Goal: Task Accomplishment & Management: Complete application form

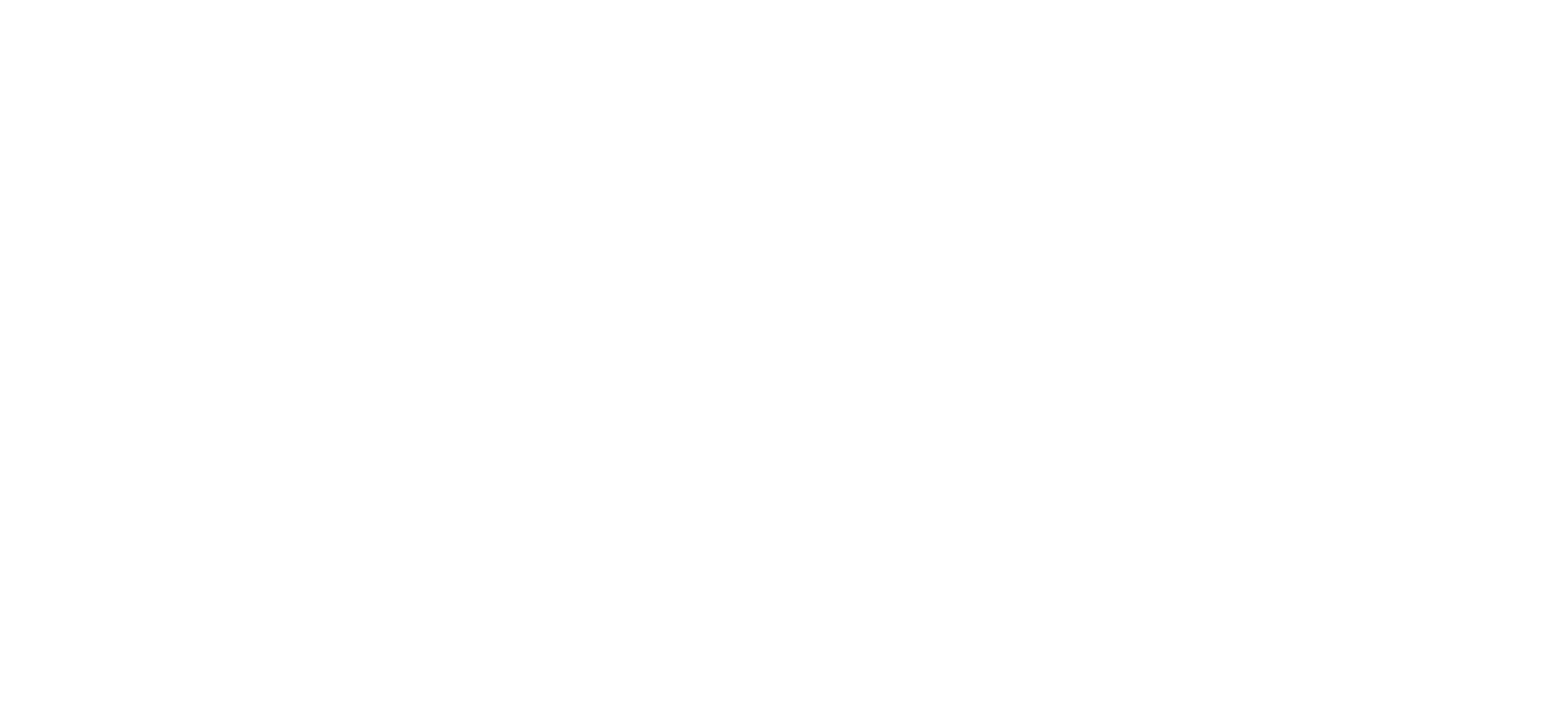
click at [1564, 136] on div at bounding box center [784, 356] width 1568 height 712
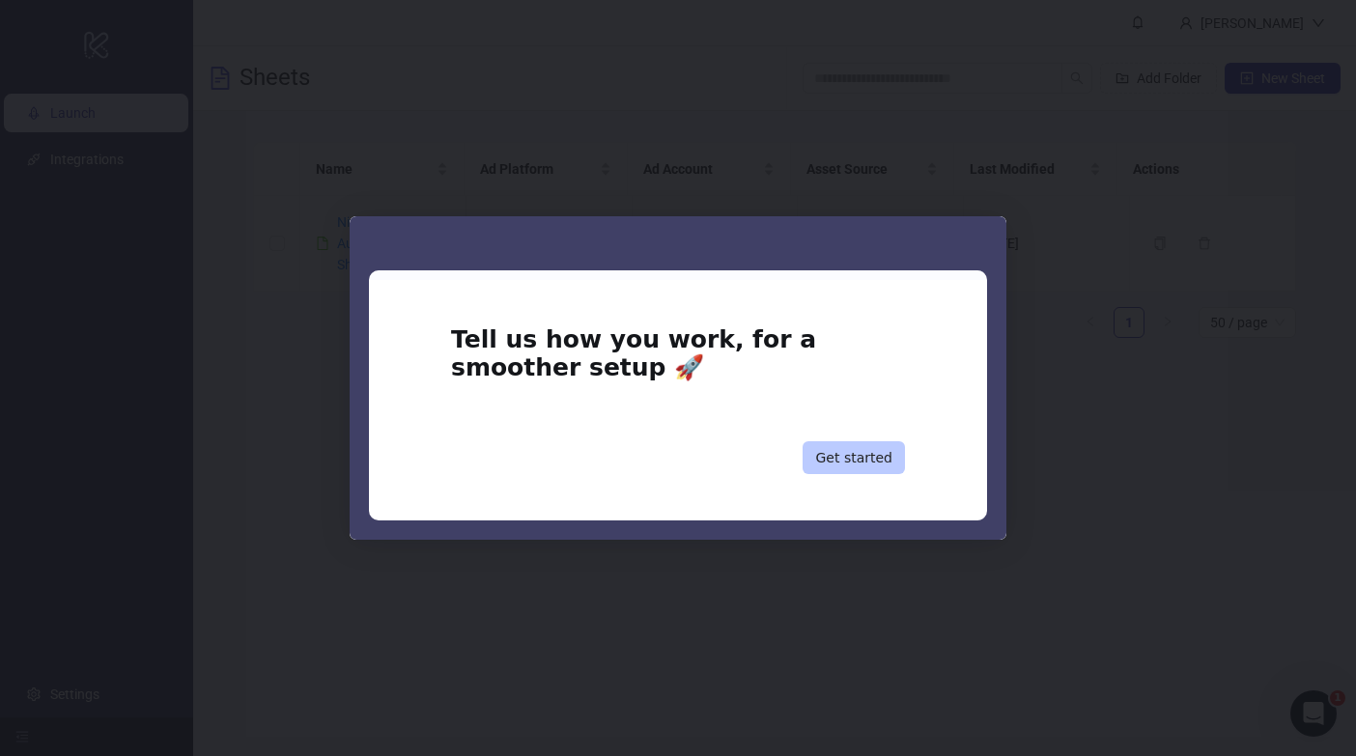
click at [853, 453] on button "Get started" at bounding box center [853, 457] width 102 height 33
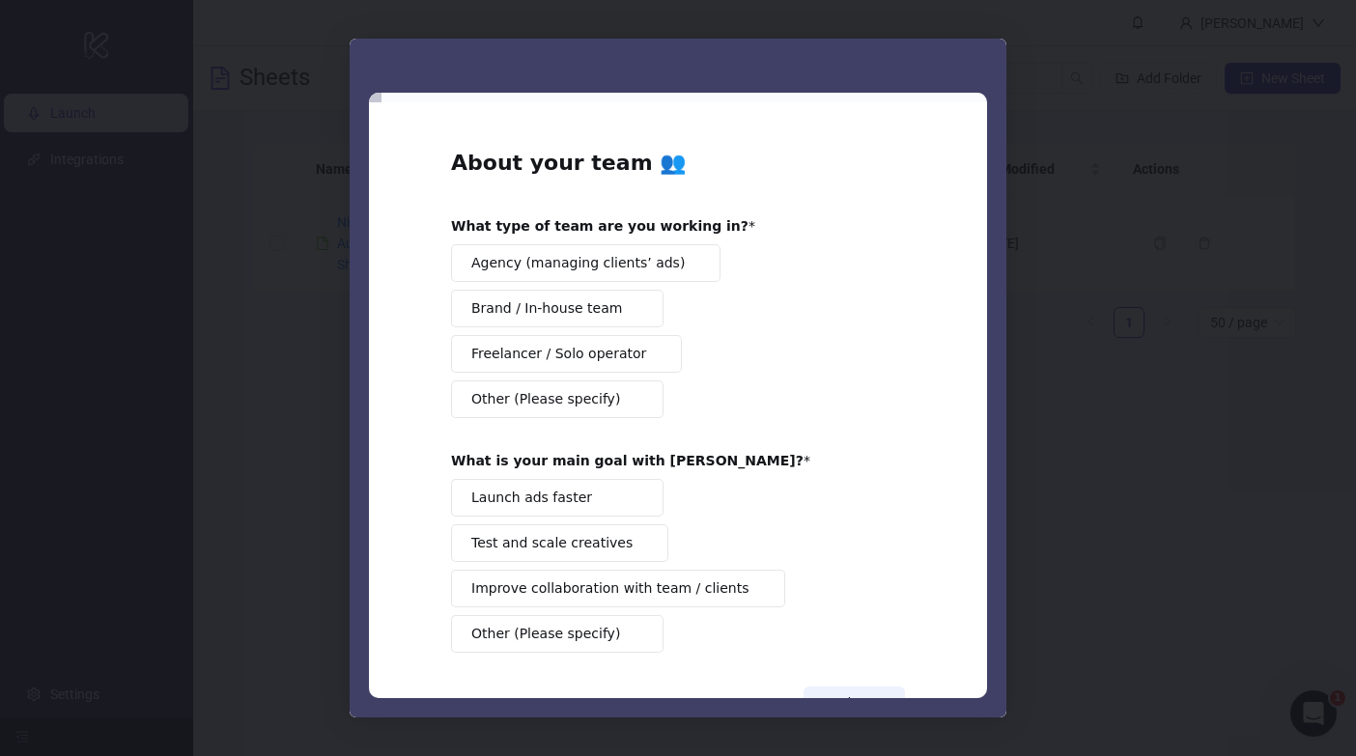
drag, startPoint x: 1123, startPoint y: 372, endPoint x: 753, endPoint y: 315, distance: 374.1
click at [1122, 371] on div "Intercom messenger" at bounding box center [678, 378] width 1356 height 756
click at [1235, 271] on div "Intercom messenger" at bounding box center [678, 378] width 1356 height 756
click at [537, 273] on button "Agency (managing clients’ ads)" at bounding box center [585, 263] width 269 height 38
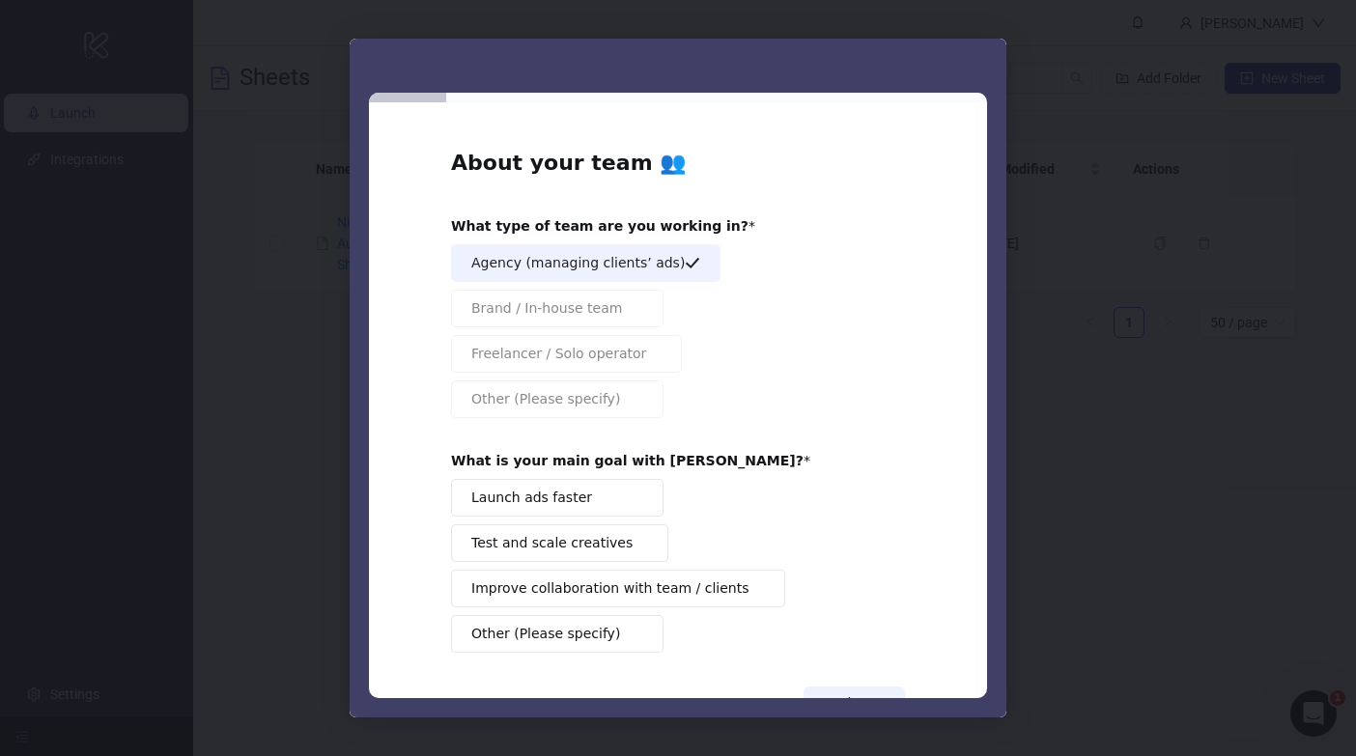
click at [555, 528] on button "Test and scale creatives" at bounding box center [559, 543] width 217 height 38
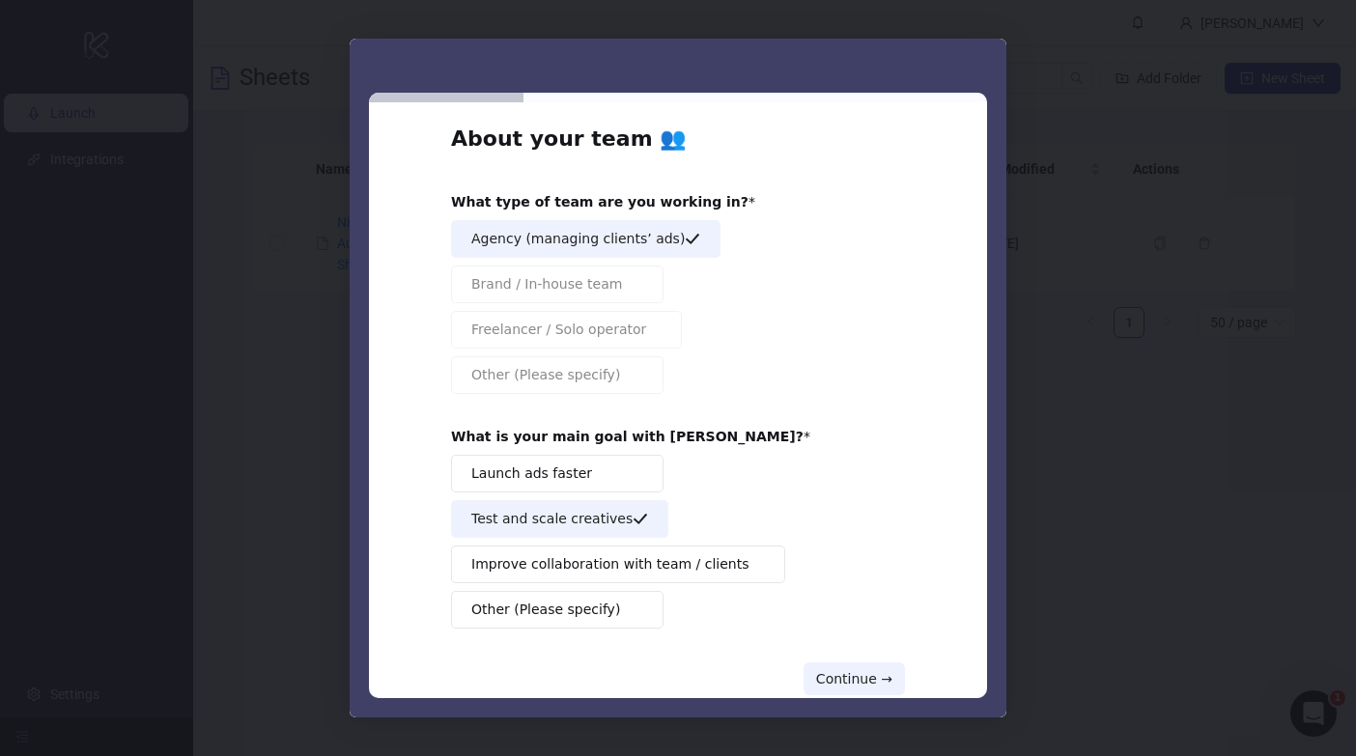
scroll to position [68, 0]
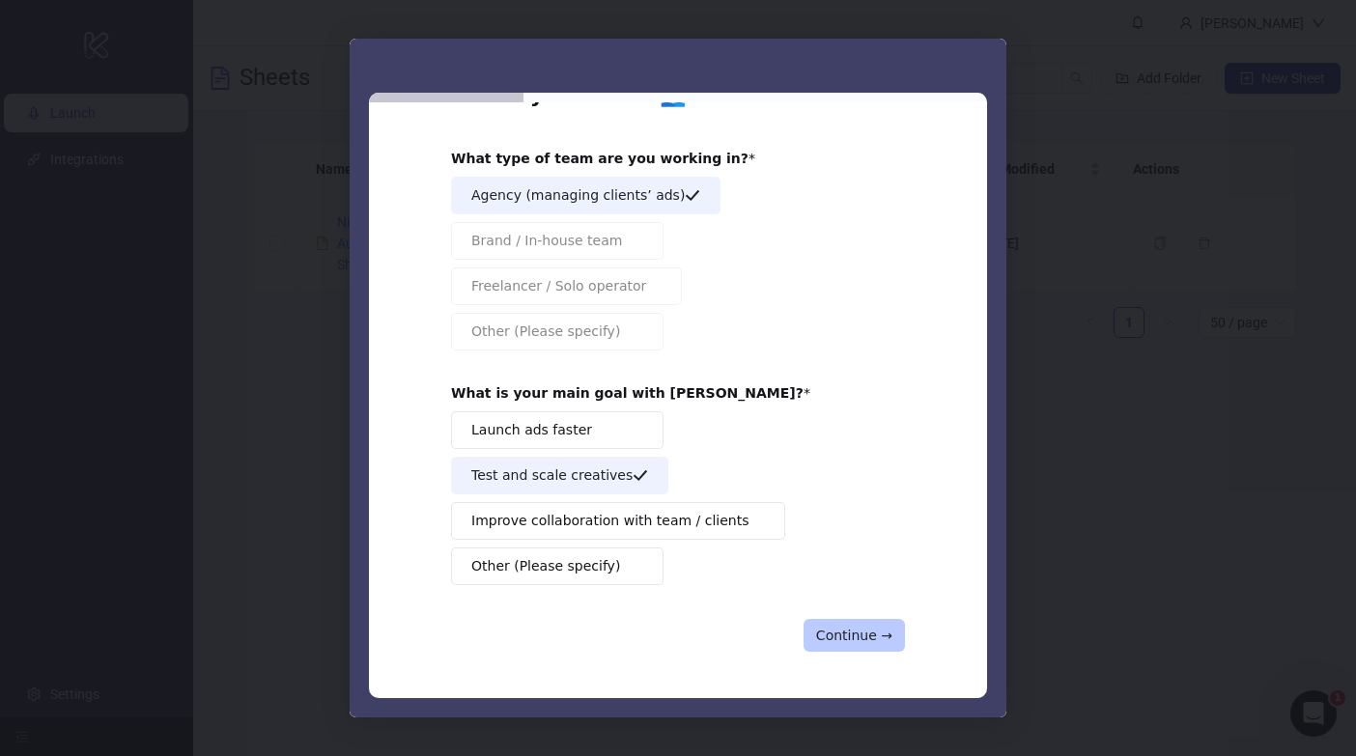
click at [856, 637] on button "Continue →" at bounding box center [853, 635] width 101 height 33
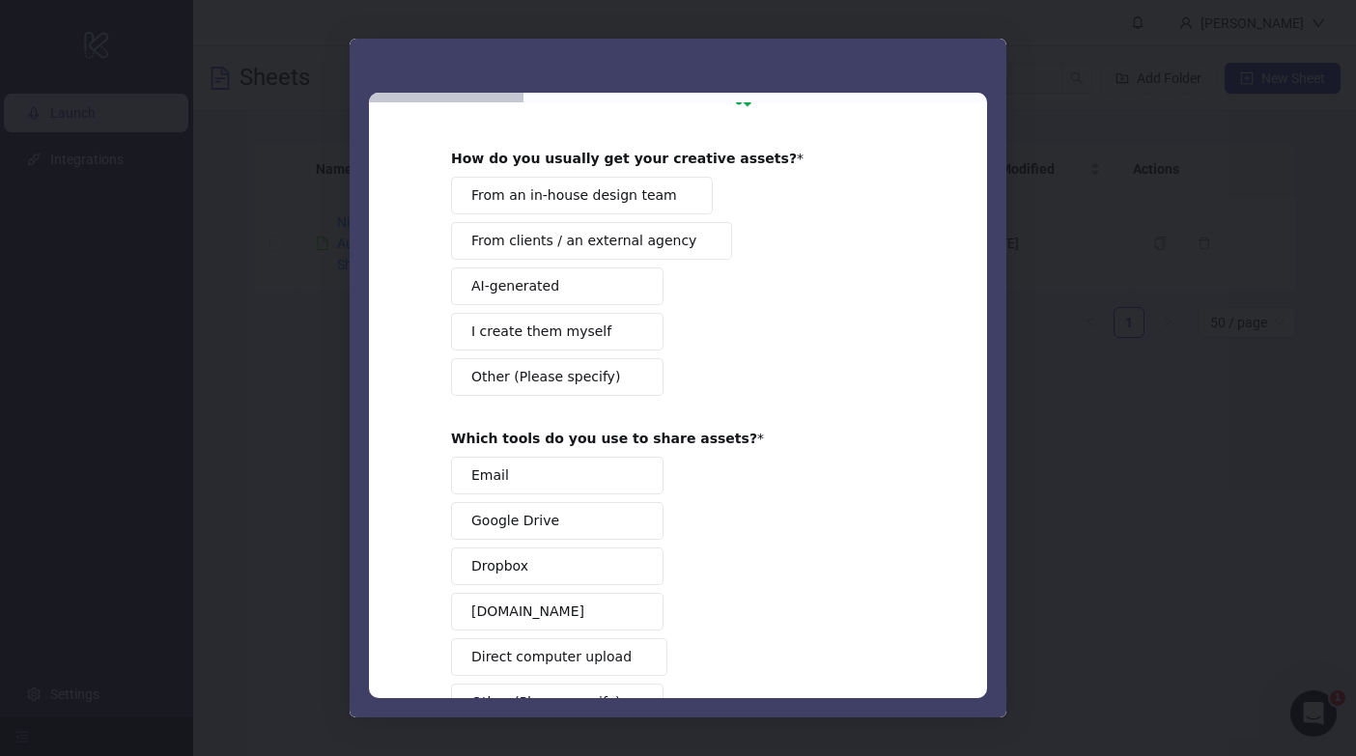
scroll to position [0, 0]
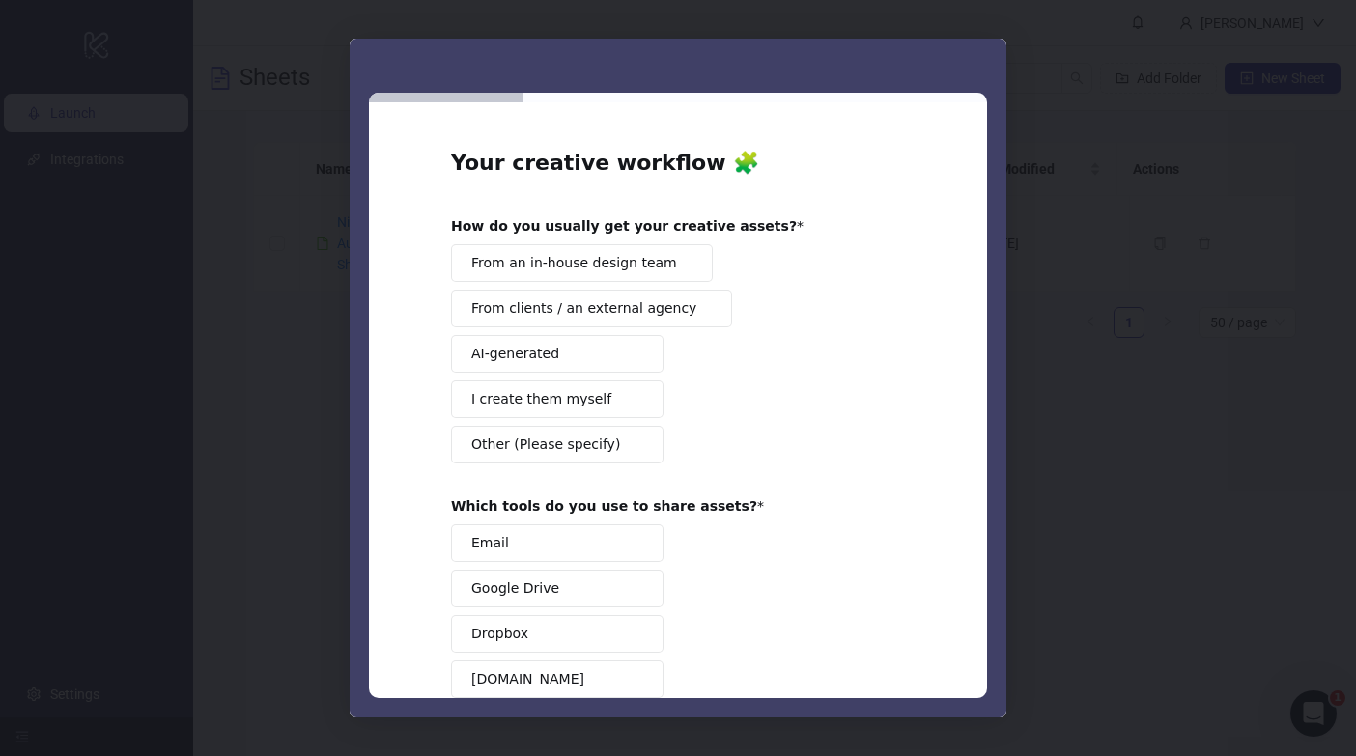
click at [630, 543] on span "Intercom messenger" at bounding box center [635, 542] width 15 height 15
click at [598, 399] on button "I create them myself" at bounding box center [557, 399] width 212 height 38
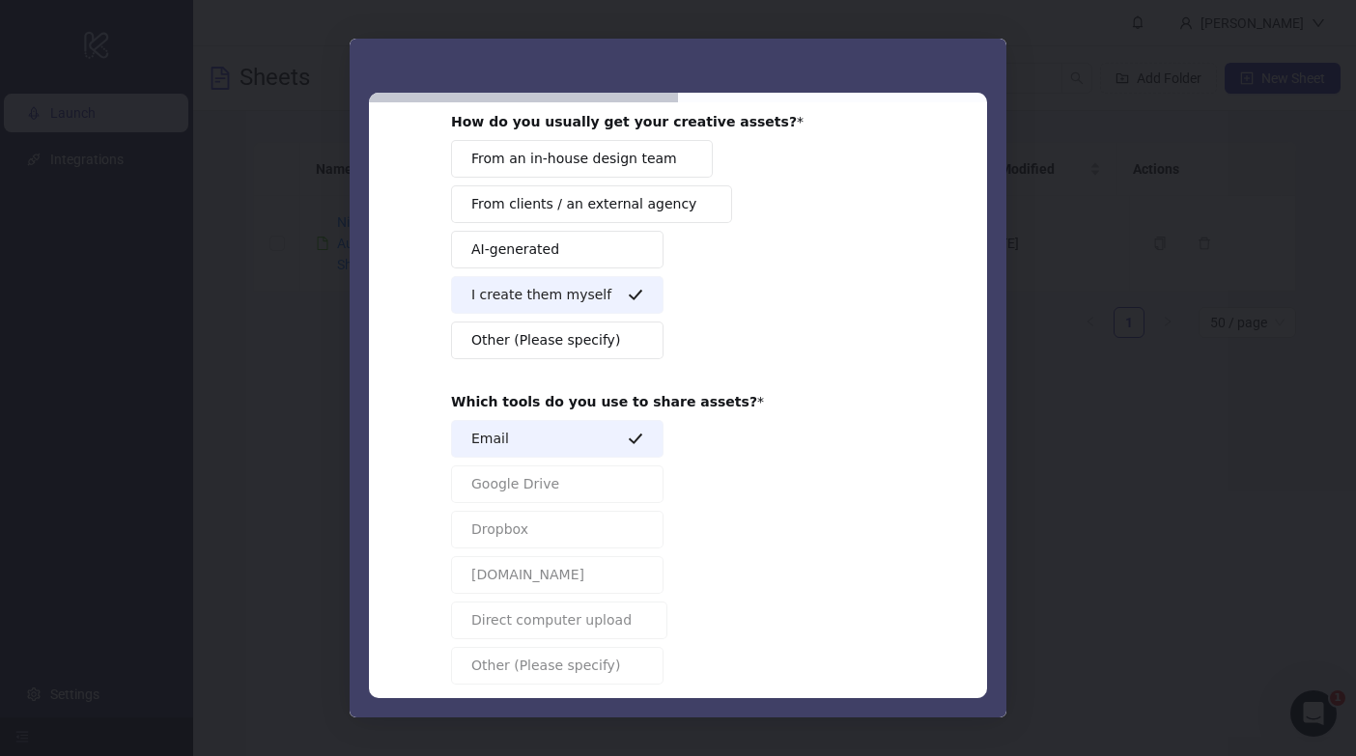
scroll to position [204, 0]
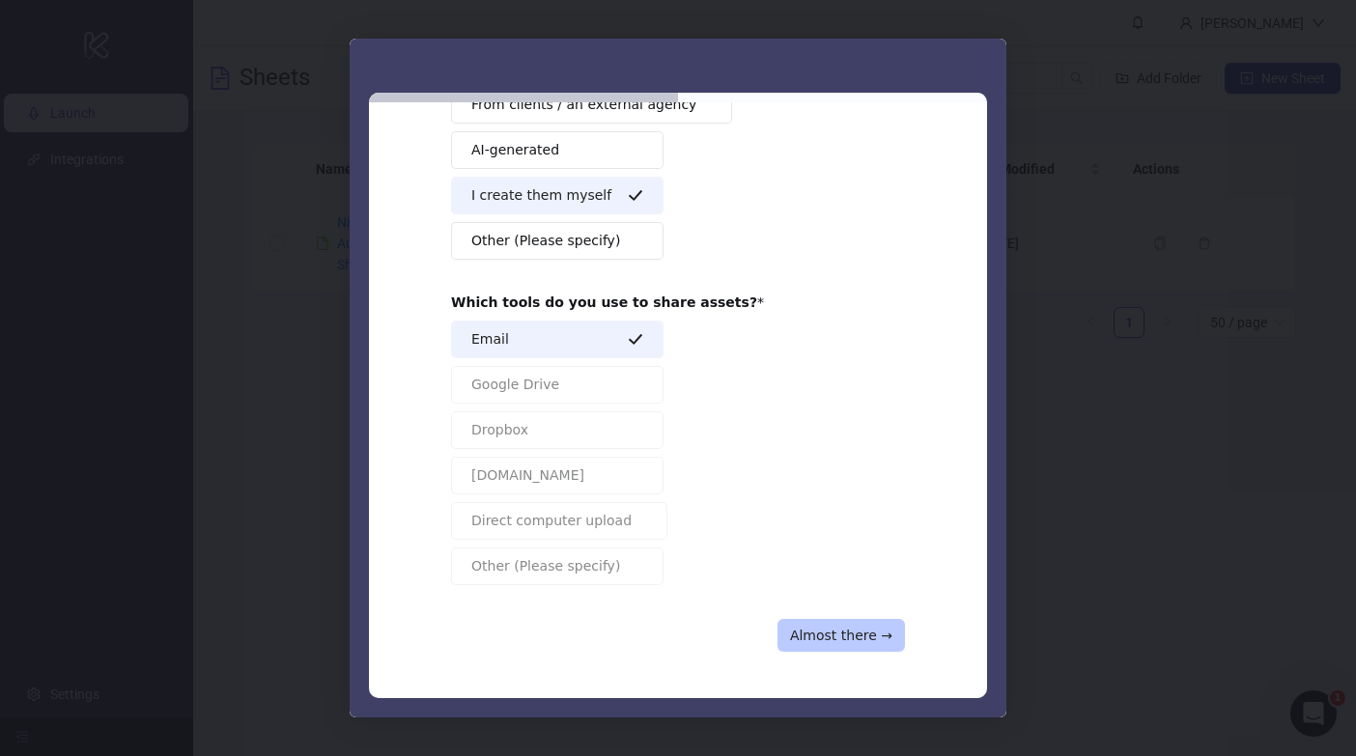
click at [844, 646] on button "Almost there →" at bounding box center [840, 635] width 127 height 33
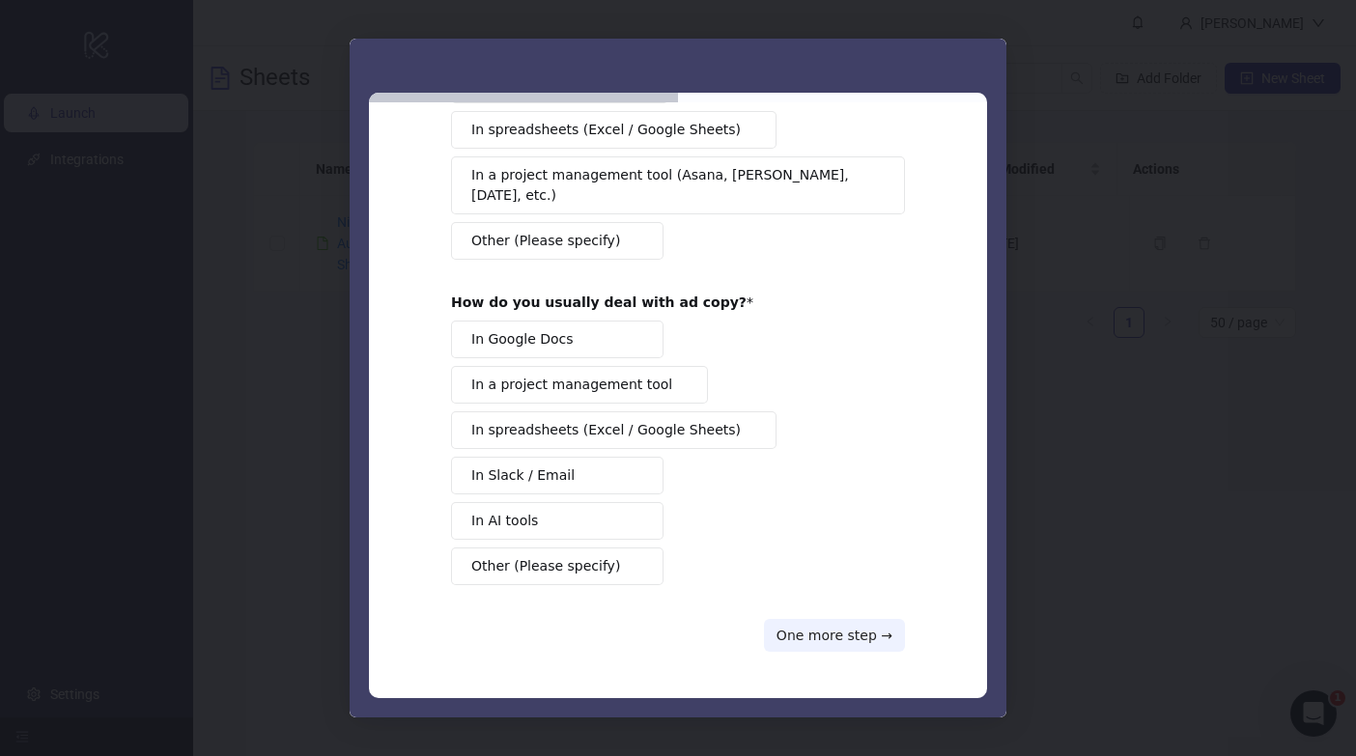
scroll to position [0, 0]
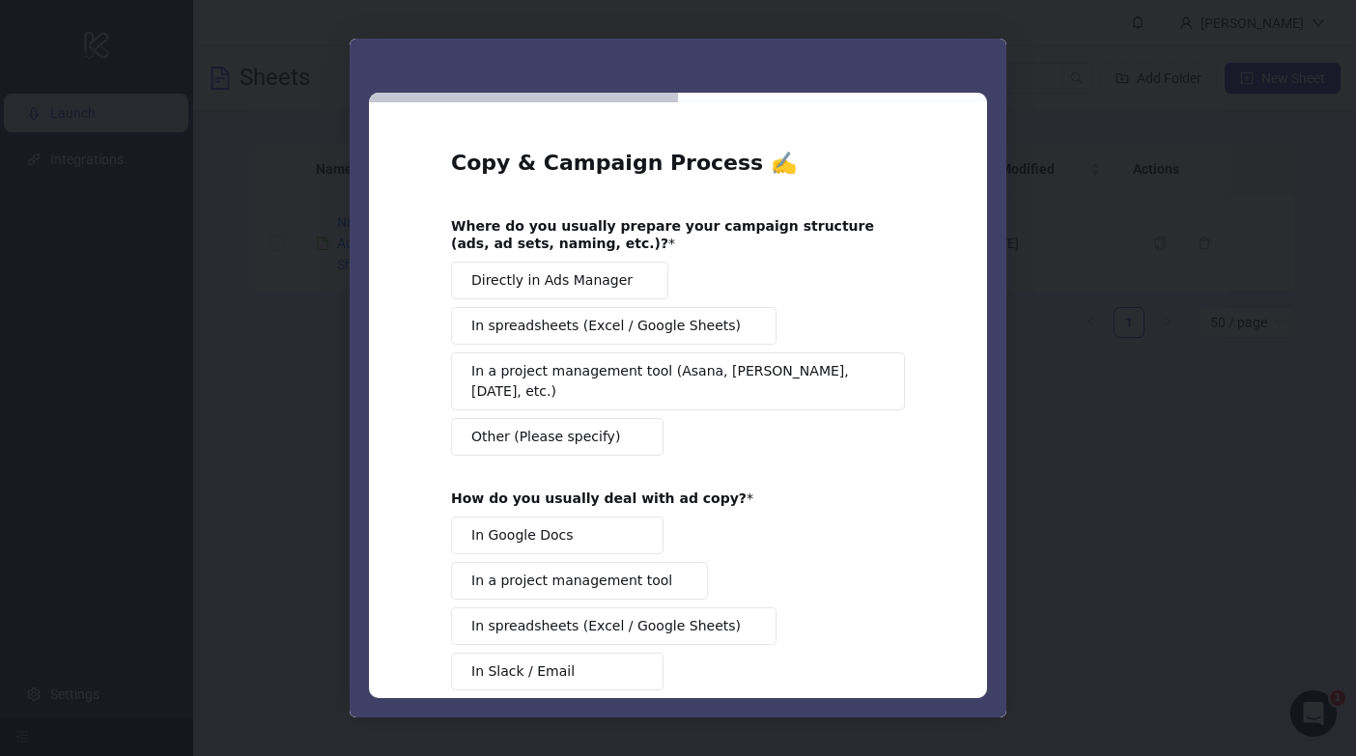
drag, startPoint x: 586, startPoint y: 544, endPoint x: 581, endPoint y: 534, distance: 10.8
click at [586, 562] on button "In a project management tool" at bounding box center [579, 581] width 257 height 38
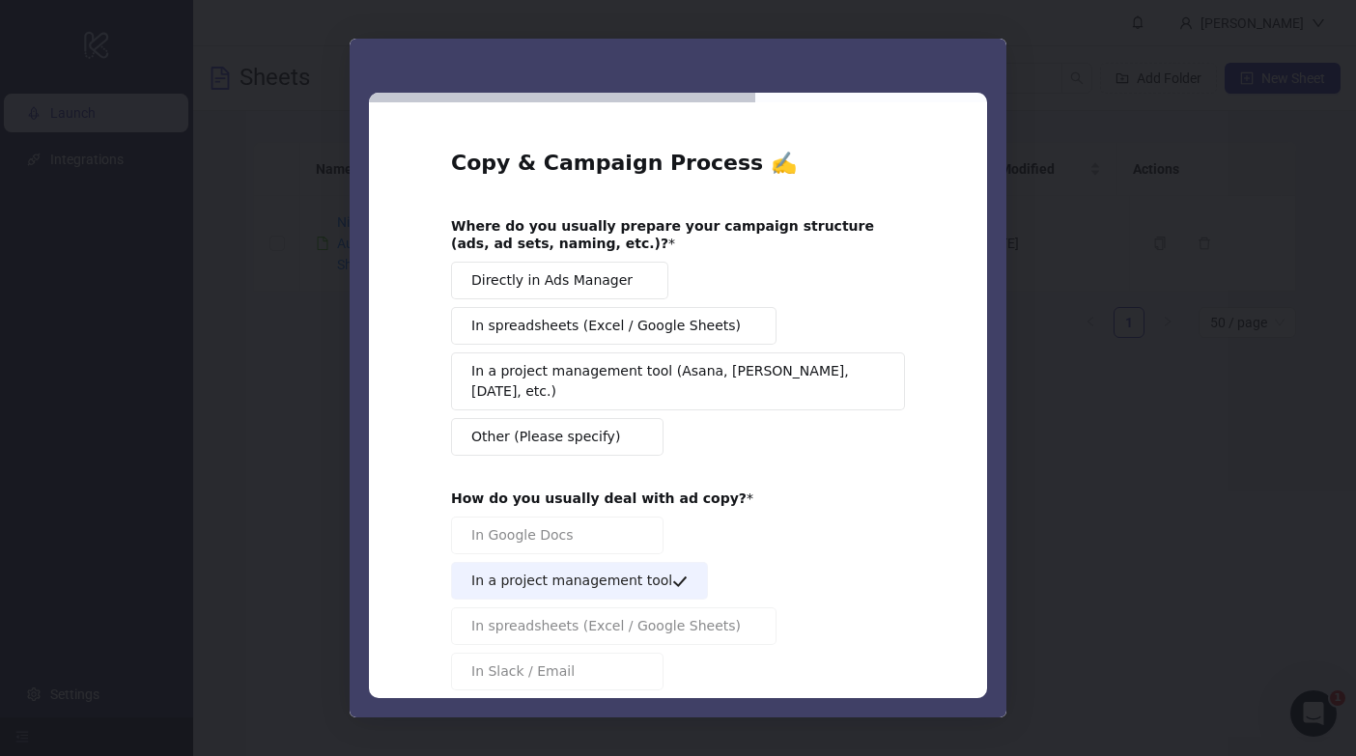
click at [590, 418] on button "Other (Please specify)" at bounding box center [557, 437] width 212 height 38
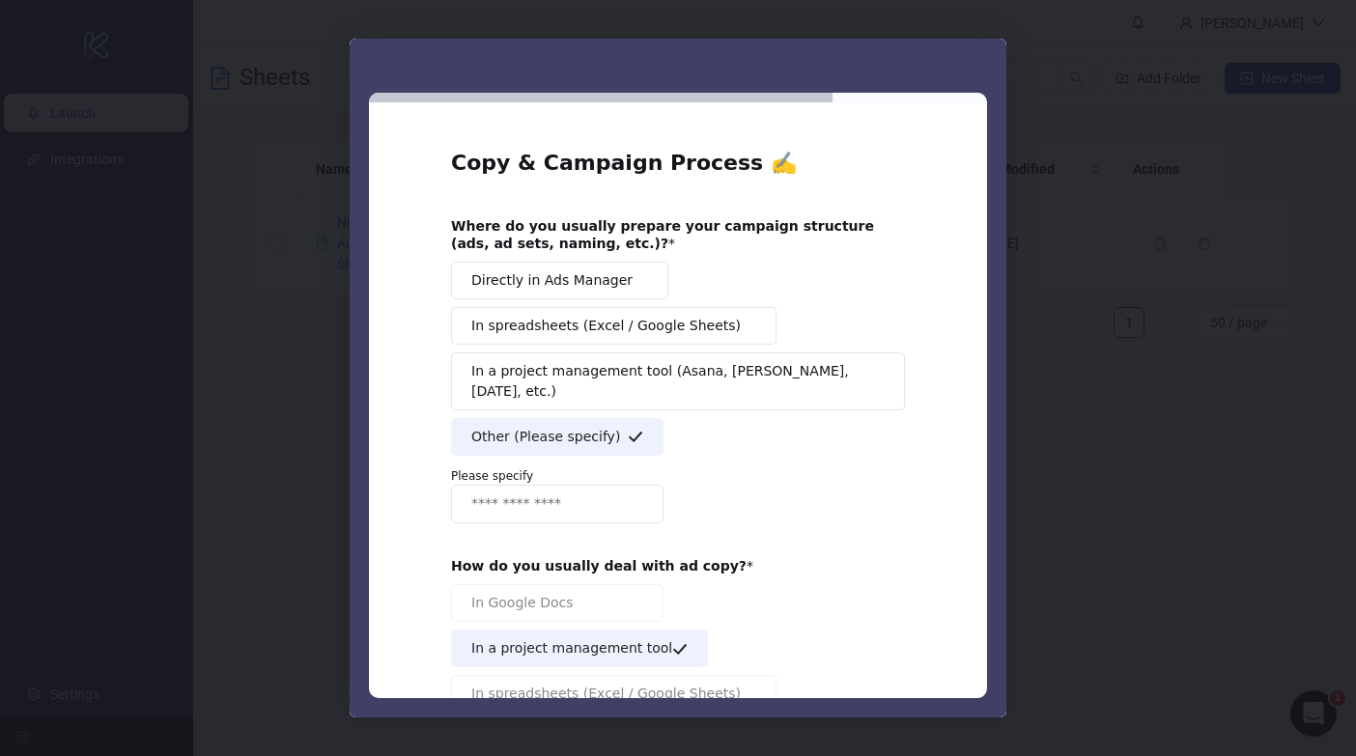
click at [749, 361] on span "In a project management tool (Asana, Trello, Monday, etc.)" at bounding box center [671, 381] width 400 height 41
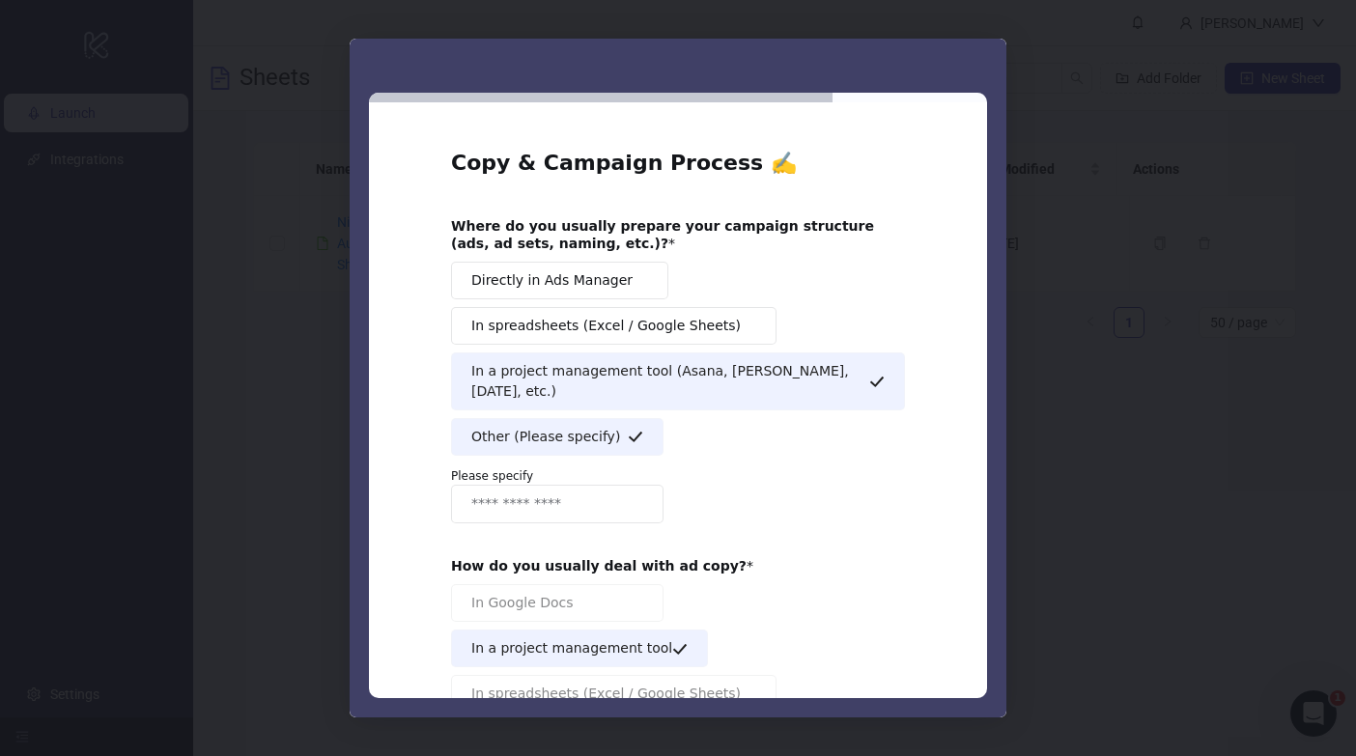
scroll to position [243, 0]
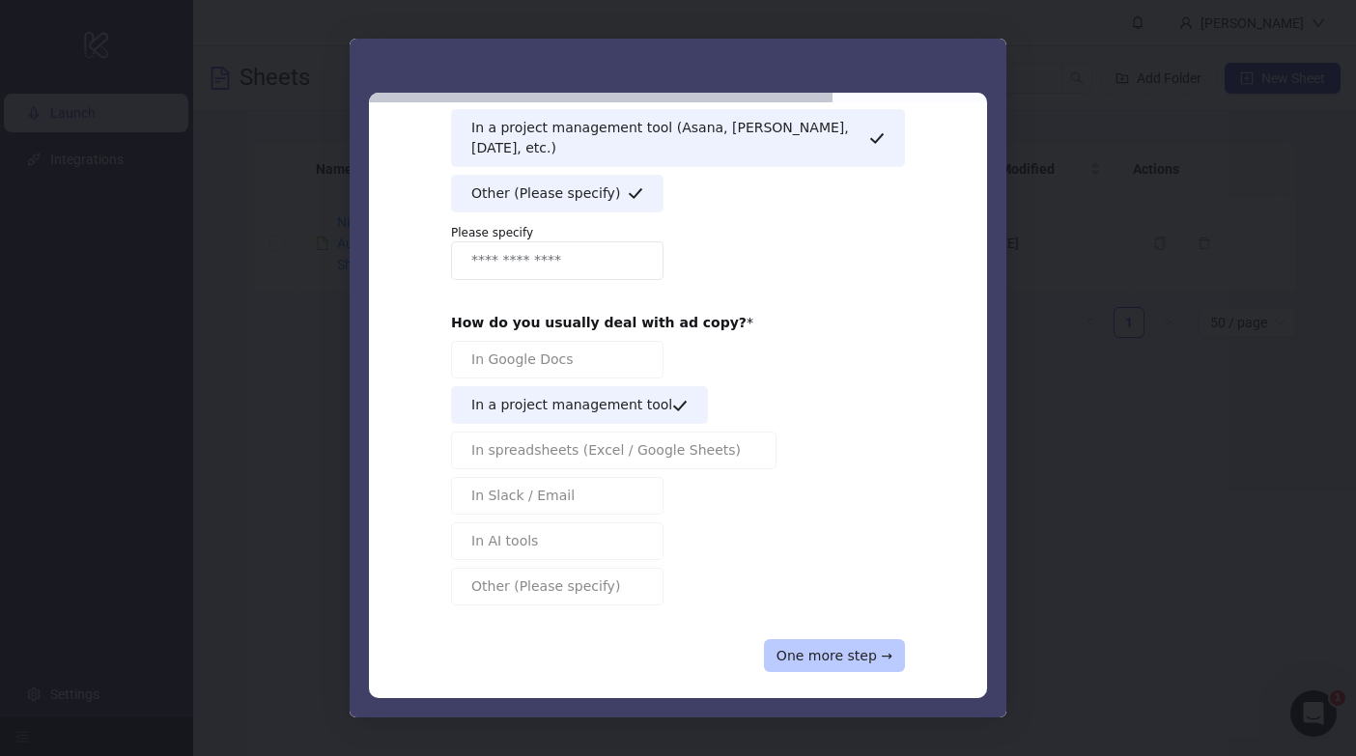
click at [858, 639] on button "One more step →" at bounding box center [834, 655] width 141 height 33
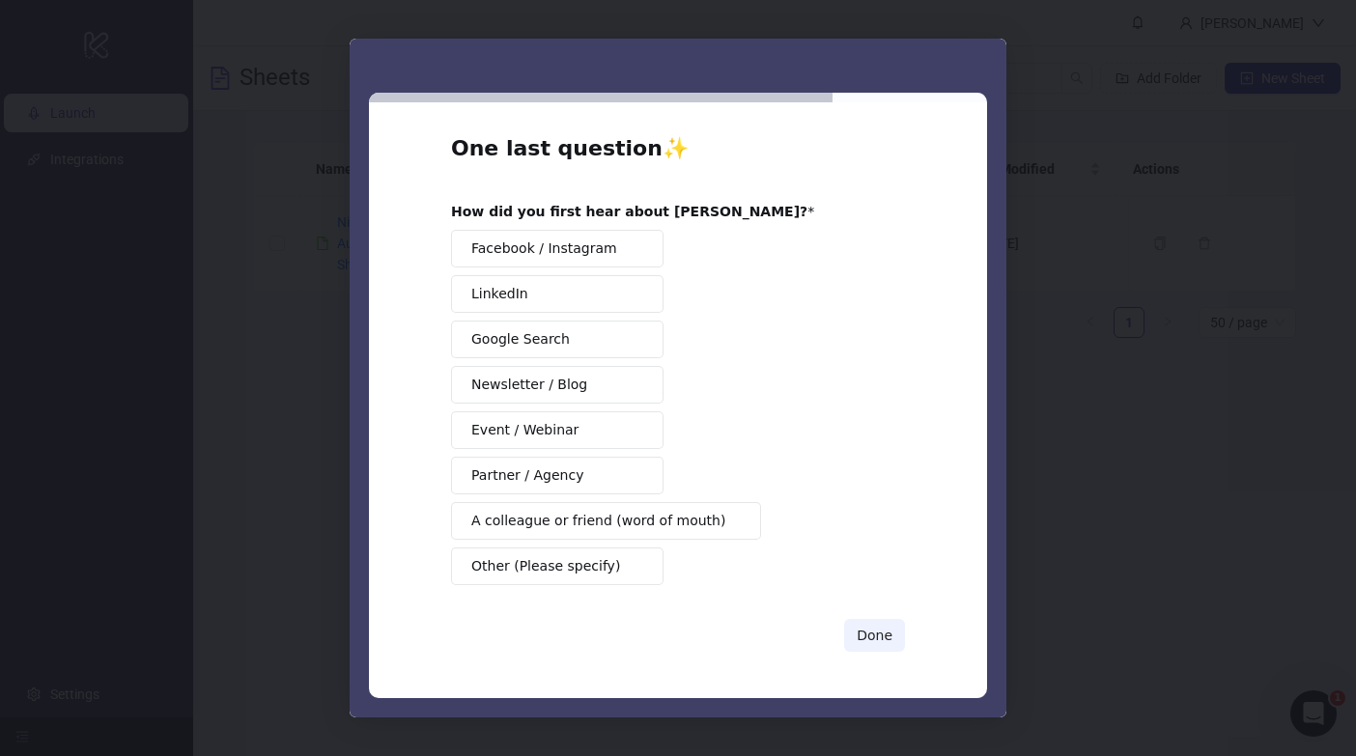
scroll to position [14, 0]
click at [586, 343] on button "Google Search" at bounding box center [557, 340] width 212 height 38
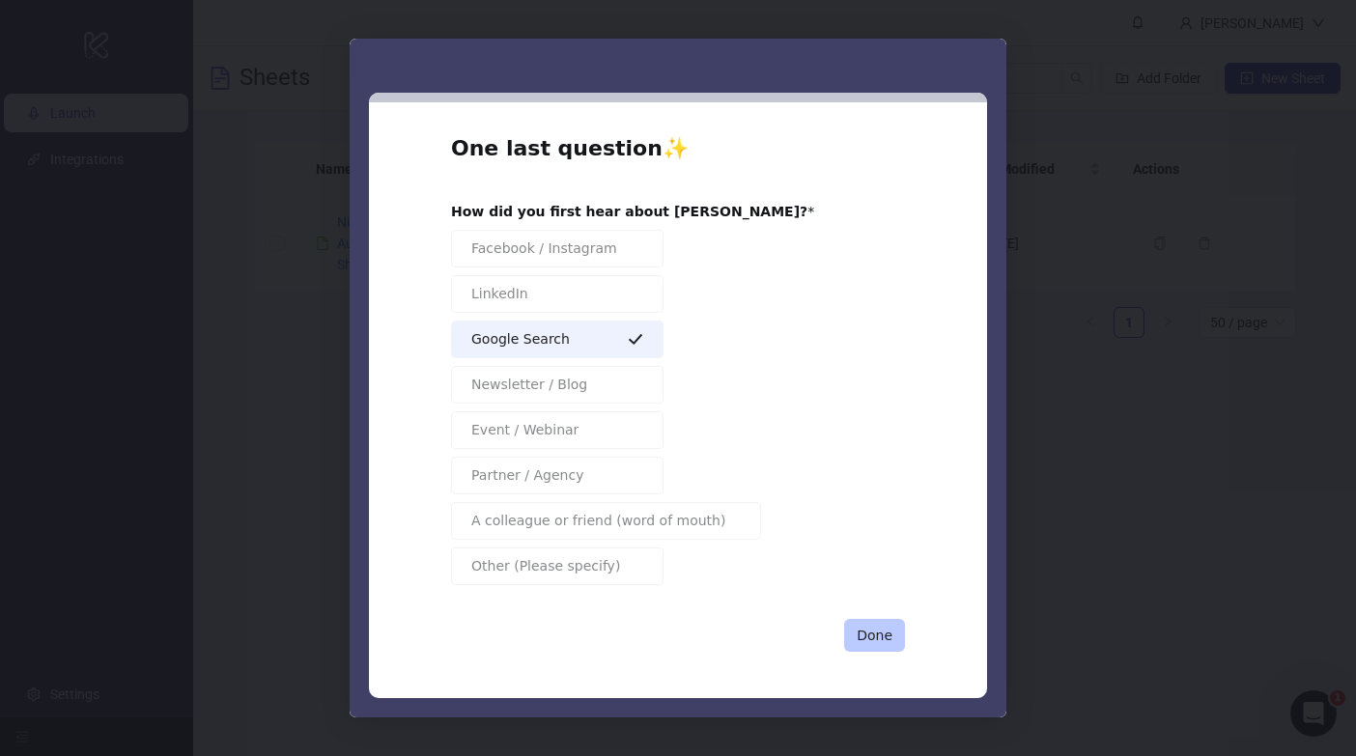
click at [859, 634] on button "Done" at bounding box center [874, 635] width 61 height 33
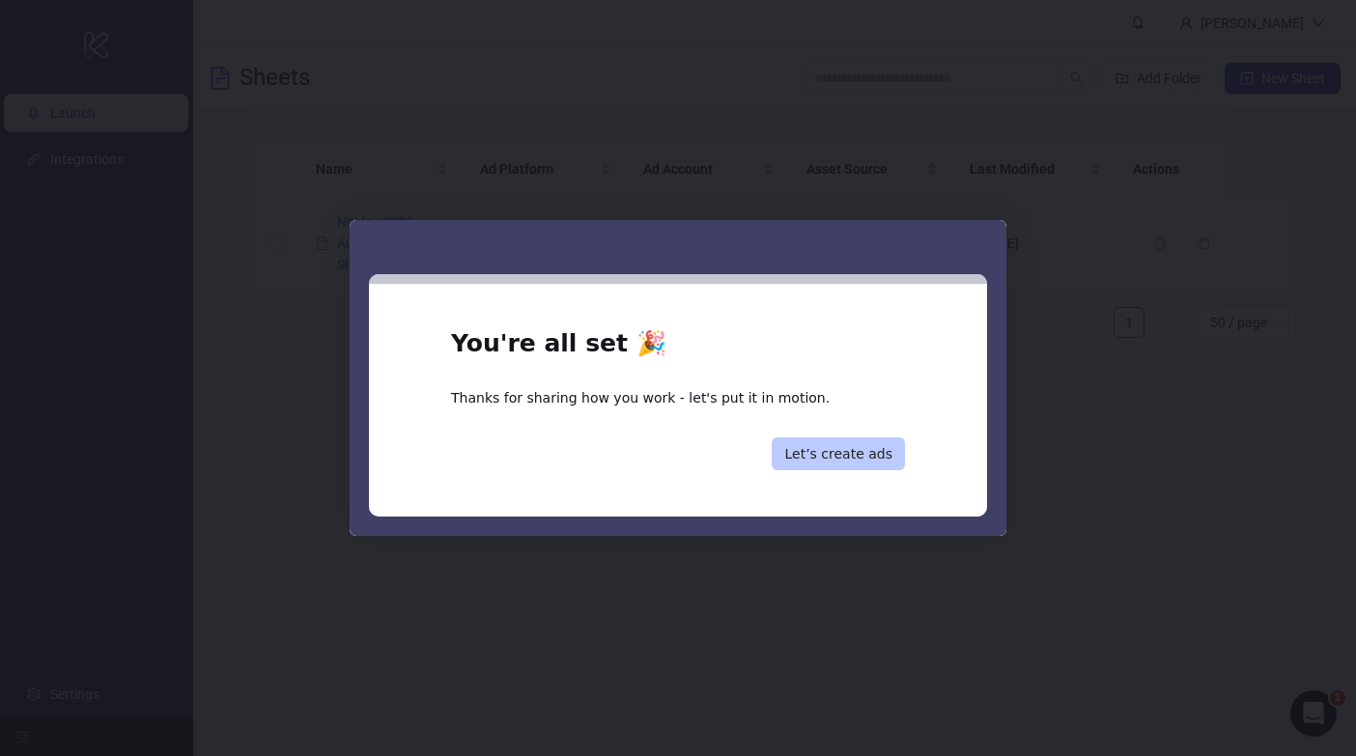
click at [852, 451] on button "Let’s create ads" at bounding box center [837, 453] width 133 height 33
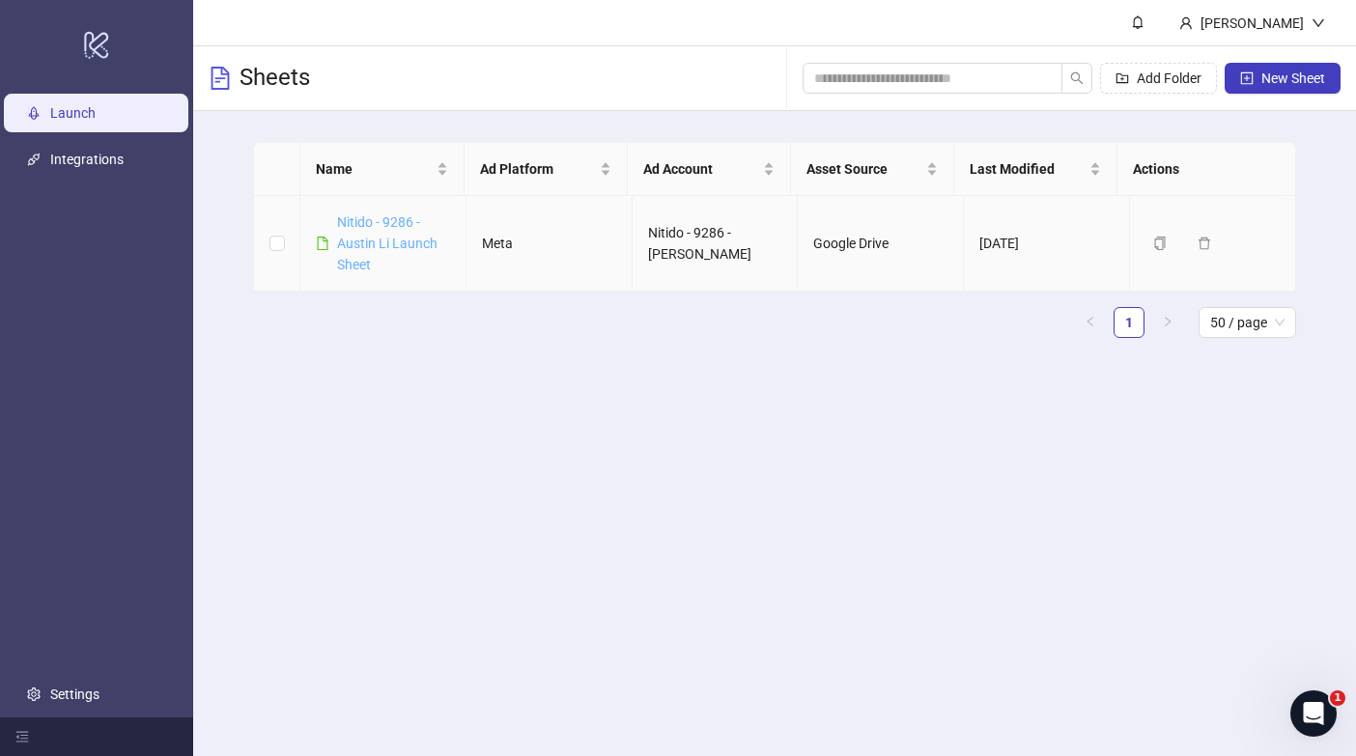
click at [376, 226] on link "Nitido - 9286 - Austin Li Launch Sheet" at bounding box center [387, 243] width 100 height 58
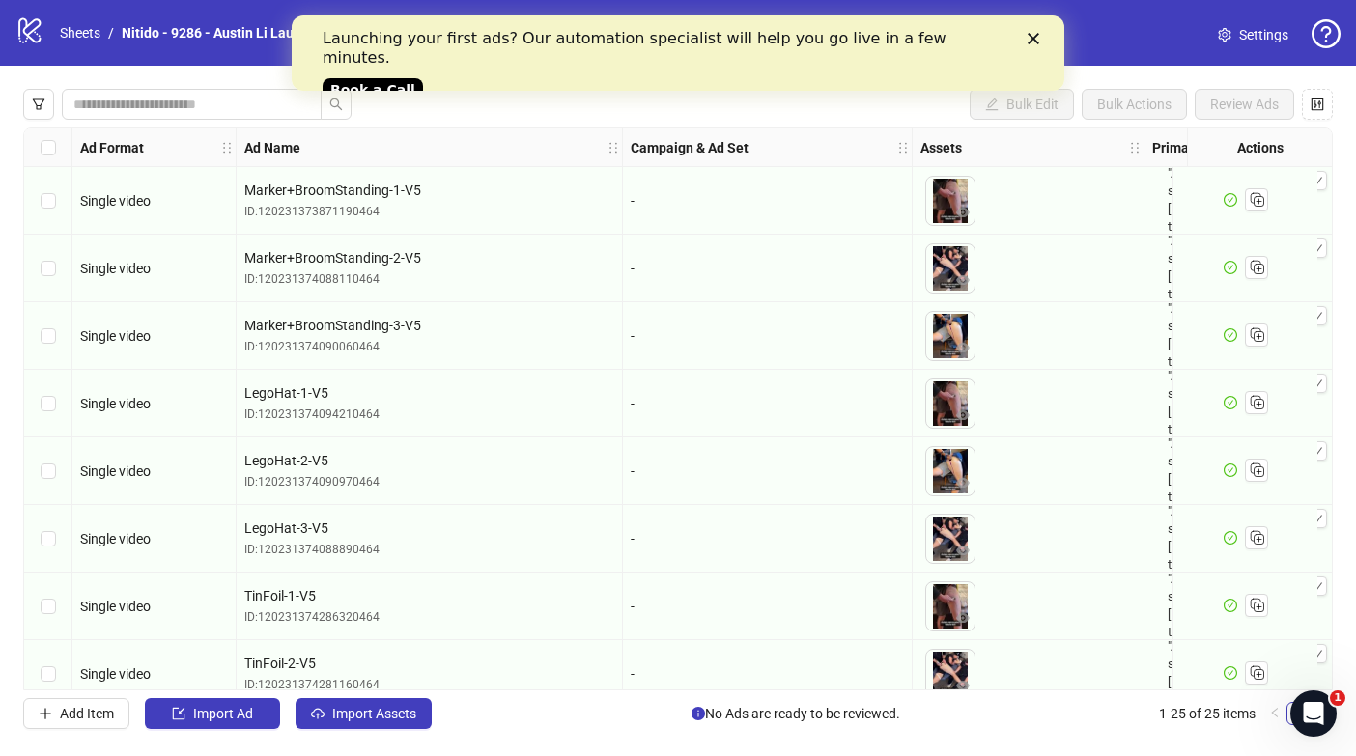
click at [1033, 34] on icon "Close" at bounding box center [1033, 39] width 12 height 12
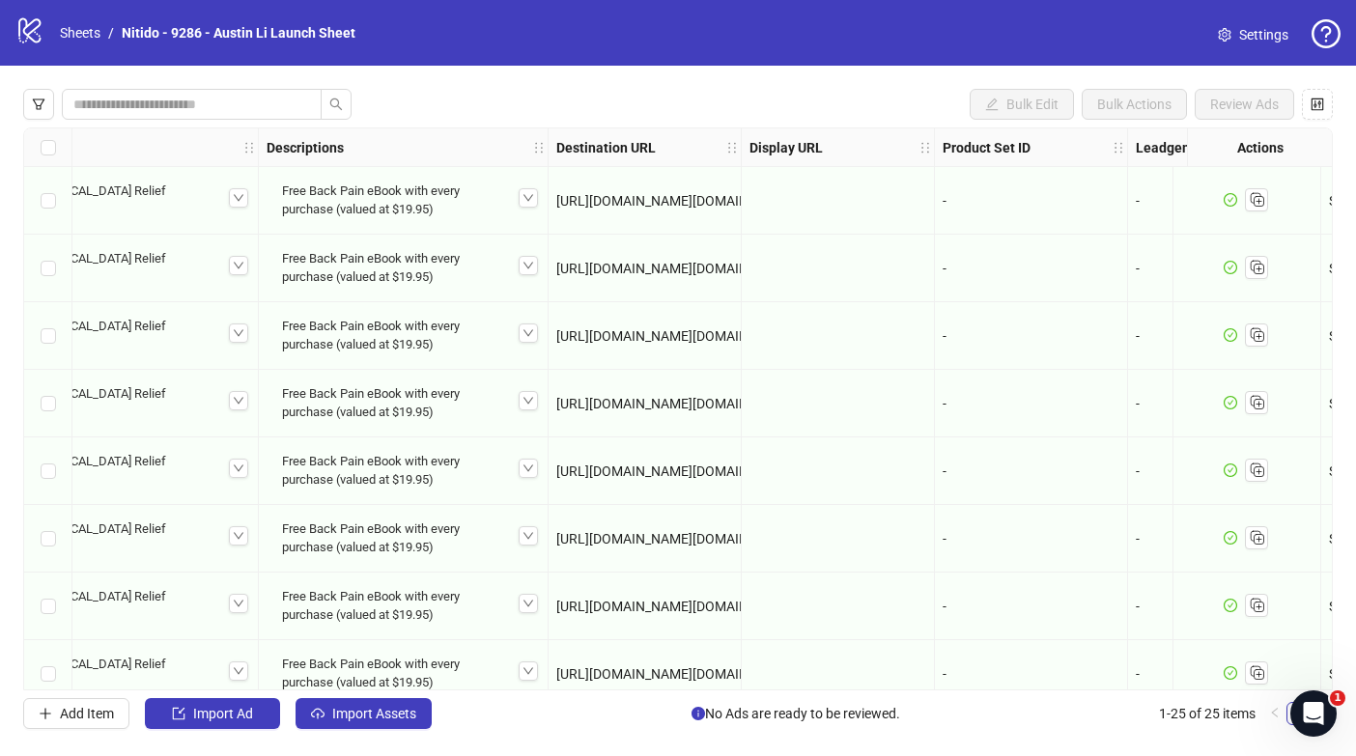
scroll to position [0, 1357]
